Goal: Navigation & Orientation: Find specific page/section

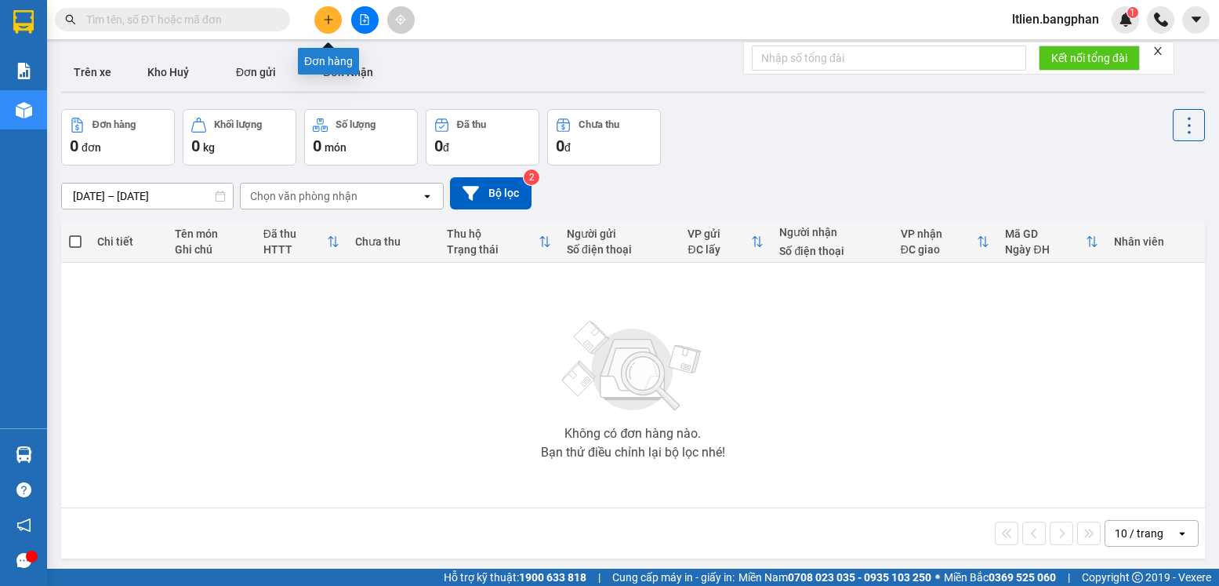
click at [325, 23] on icon "plus" at bounding box center [328, 19] width 11 height 11
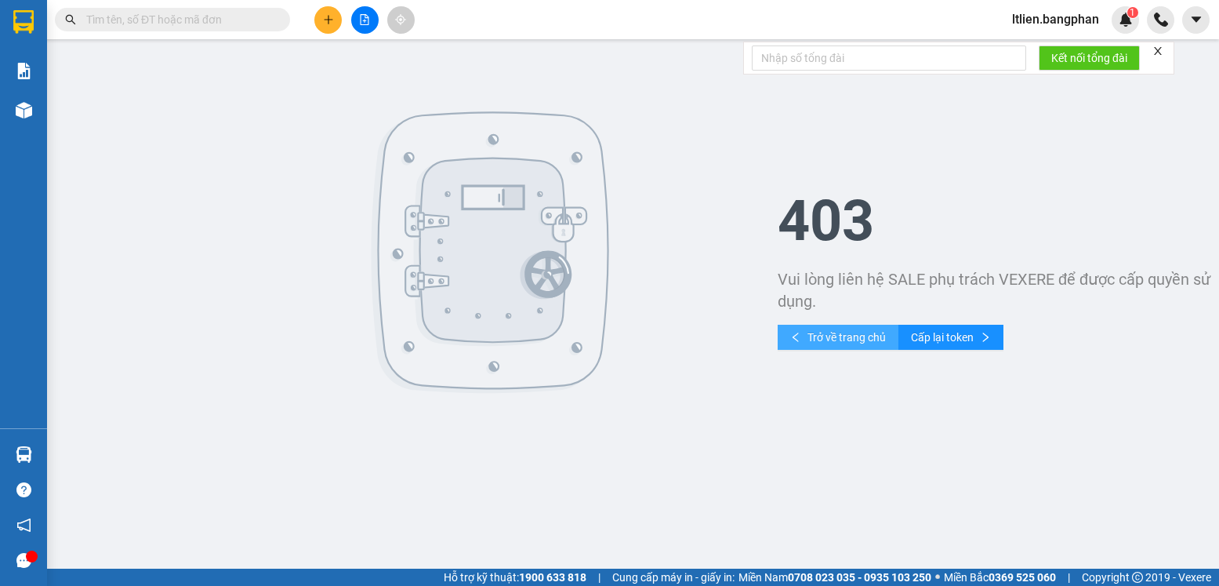
click at [856, 339] on span "Trở về trang chủ" at bounding box center [846, 336] width 78 height 17
